Goal: Navigation & Orientation: Find specific page/section

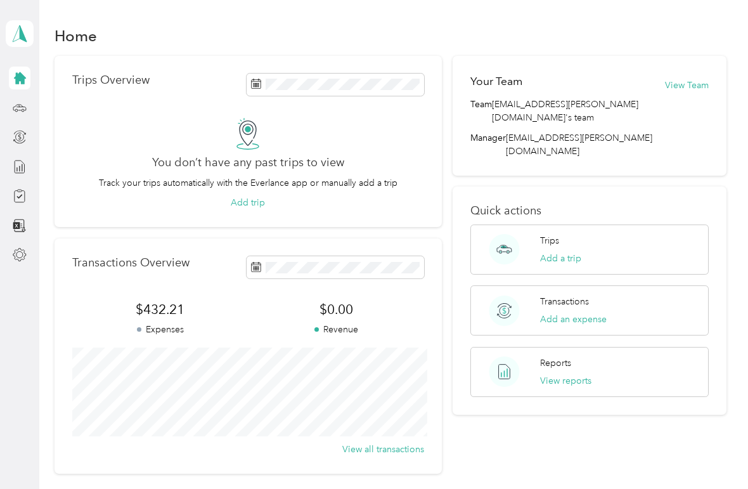
click at [565, 252] on button "Add a trip" at bounding box center [560, 258] width 41 height 13
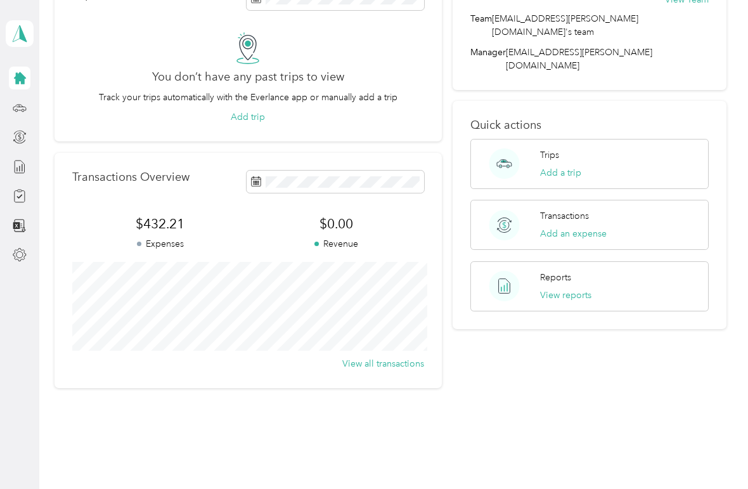
scroll to position [85, 0]
click at [676, 267] on div "Reports View reports" at bounding box center [589, 287] width 238 height 50
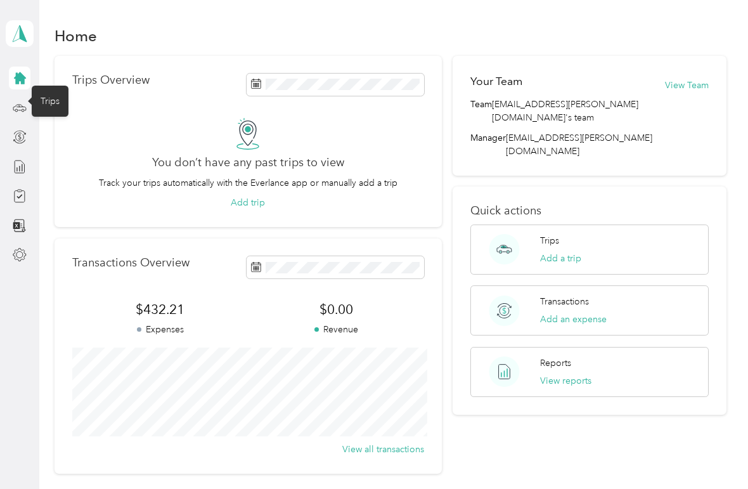
click at [22, 101] on icon at bounding box center [20, 108] width 14 height 14
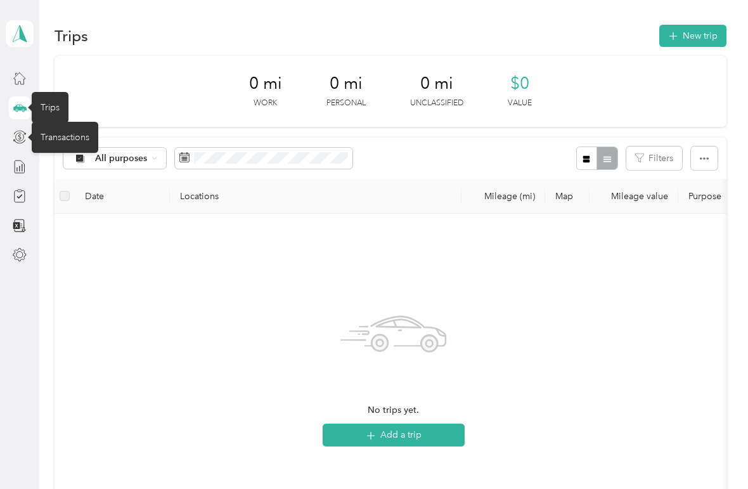
click at [20, 138] on icon at bounding box center [20, 137] width 14 height 14
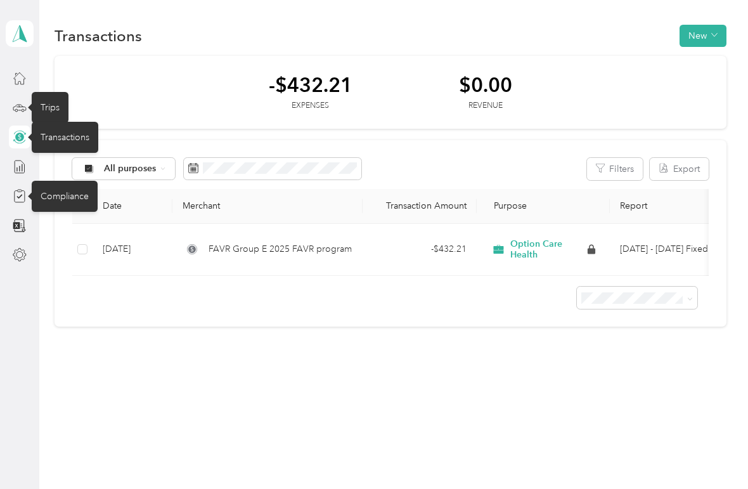
click at [21, 201] on icon at bounding box center [20, 196] width 14 height 14
